Goal: Information Seeking & Learning: Understand process/instructions

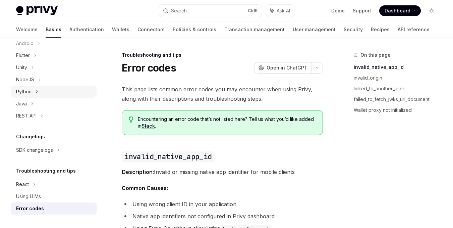
click at [33, 91] on div "Python" at bounding box center [54, 91] width 86 height 12
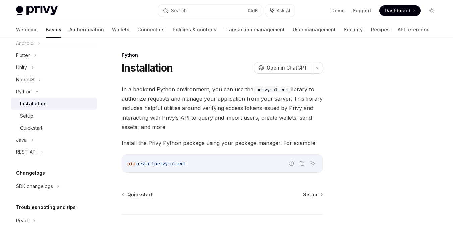
scroll to position [44, 0]
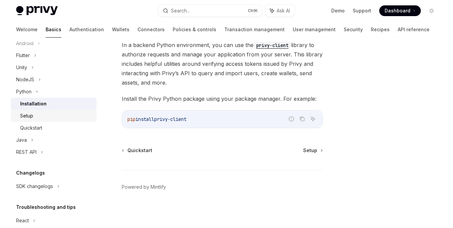
click at [37, 113] on div "Setup" at bounding box center [56, 116] width 72 height 8
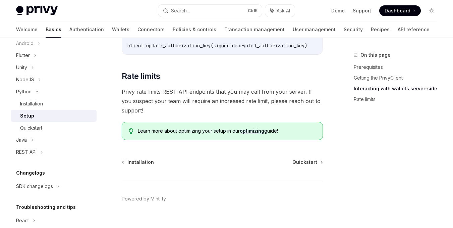
scroll to position [386, 0]
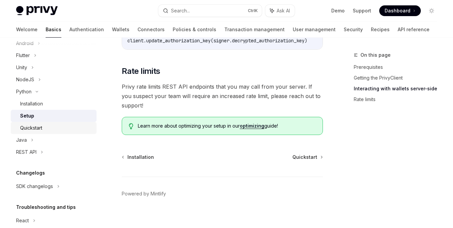
click at [42, 129] on div "Quickstart" at bounding box center [31, 128] width 22 height 8
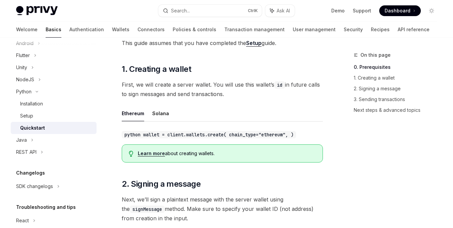
scroll to position [84, 0]
click at [163, 114] on button "Solana" at bounding box center [160, 113] width 17 height 16
click at [138, 113] on button "Ethereum" at bounding box center [133, 113] width 22 height 16
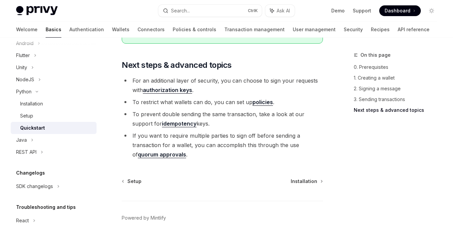
scroll to position [816, 0]
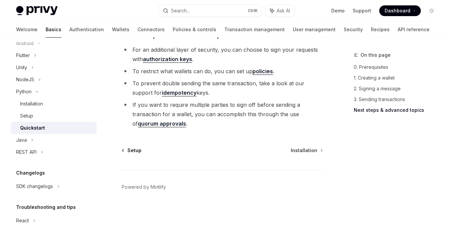
click at [137, 148] on span "Setup" at bounding box center [134, 150] width 14 height 7
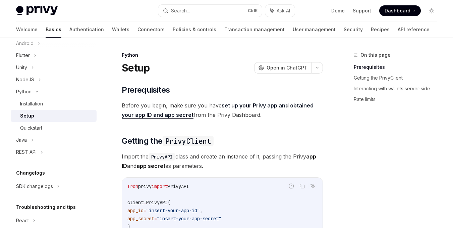
type textarea "*"
click at [236, 104] on link "set up your Privy app and obtained your app ID and app secret" at bounding box center [218, 110] width 192 height 16
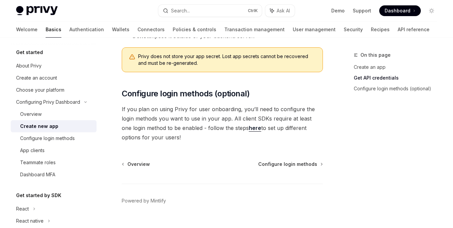
scroll to position [250, 0]
click at [56, 136] on div "Configure login methods" at bounding box center [47, 138] width 55 height 8
type textarea "*"
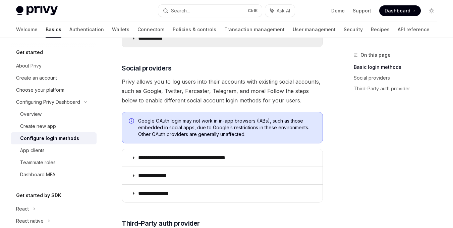
scroll to position [202, 0]
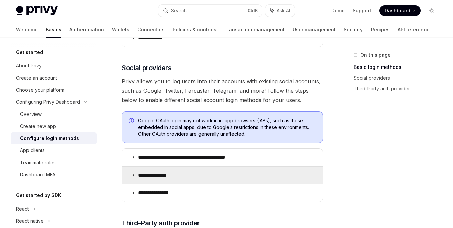
click at [170, 171] on summary "**********" at bounding box center [222, 174] width 200 height 17
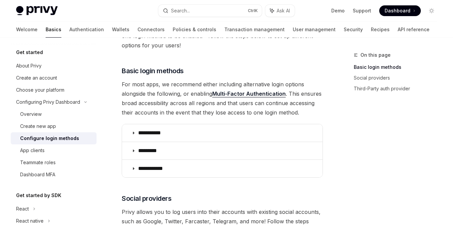
scroll to position [71, 0]
